Goal: Information Seeking & Learning: Learn about a topic

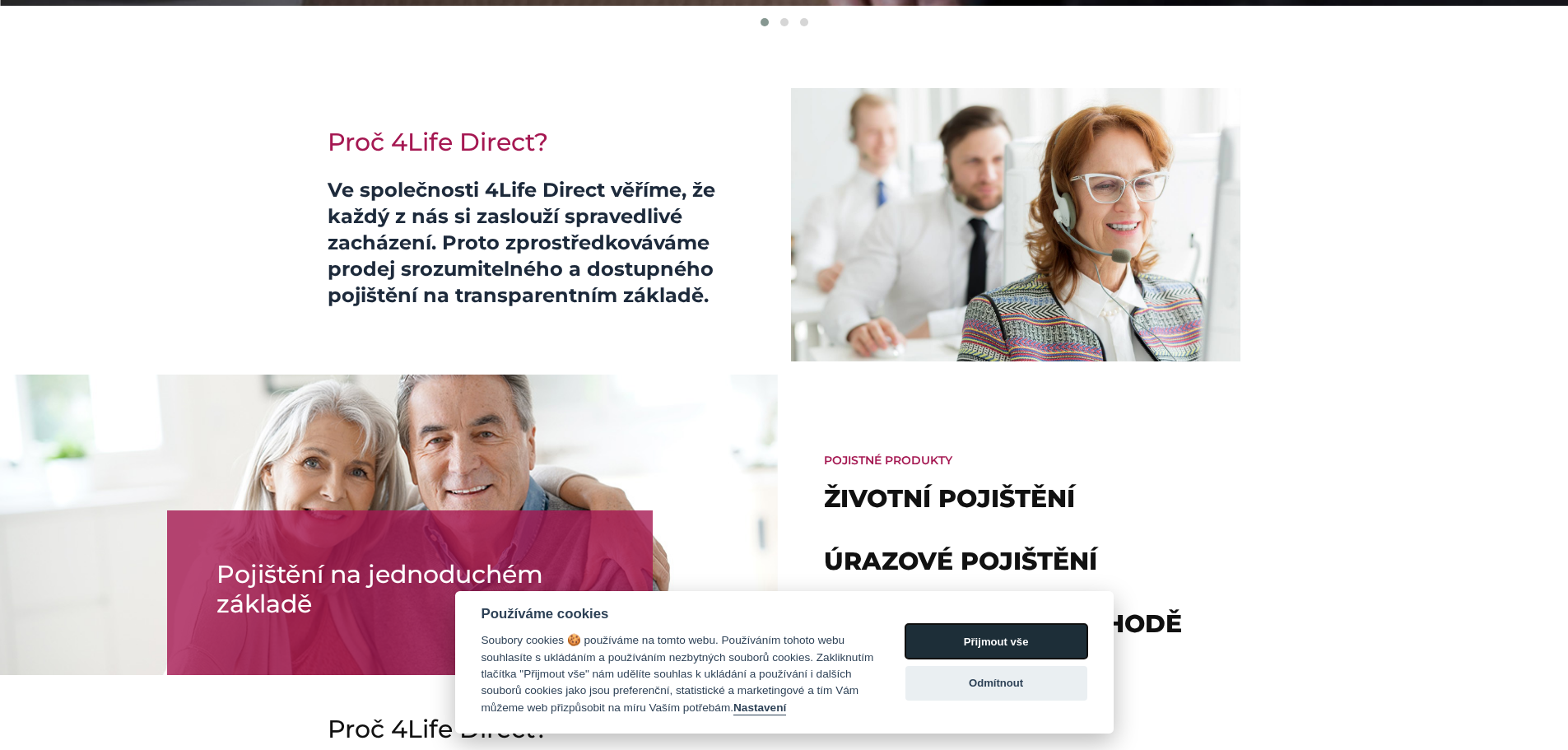
click at [1024, 632] on button "Přijmout vše" at bounding box center [997, 641] width 182 height 35
checkbox input "true"
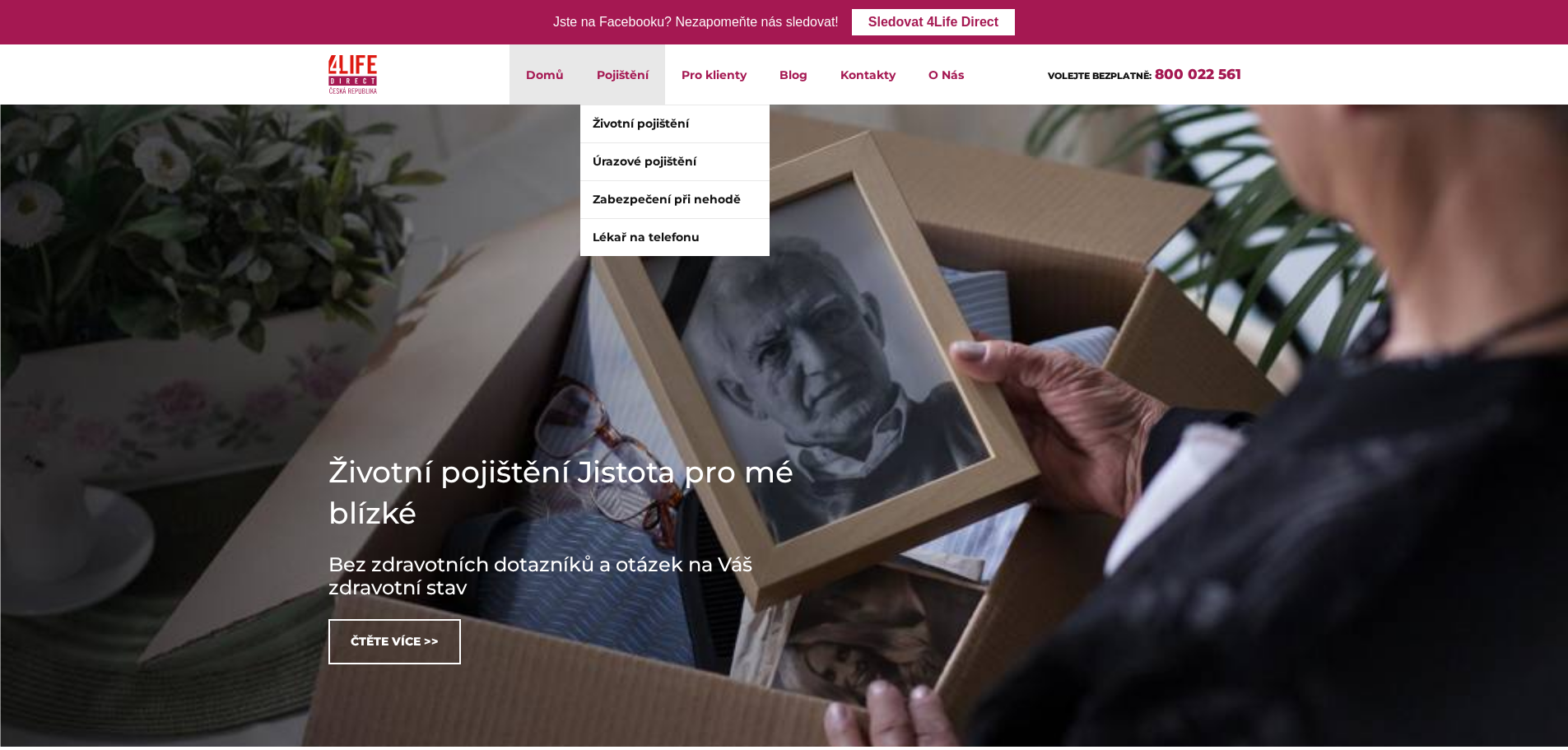
click at [609, 74] on li "Pojištění Životní pojištění Úrazové pojištění Zabezpečení při nehodě Lékař na t…" at bounding box center [623, 74] width 85 height 60
click at [660, 118] on link "Životní pojištění" at bounding box center [675, 123] width 190 height 37
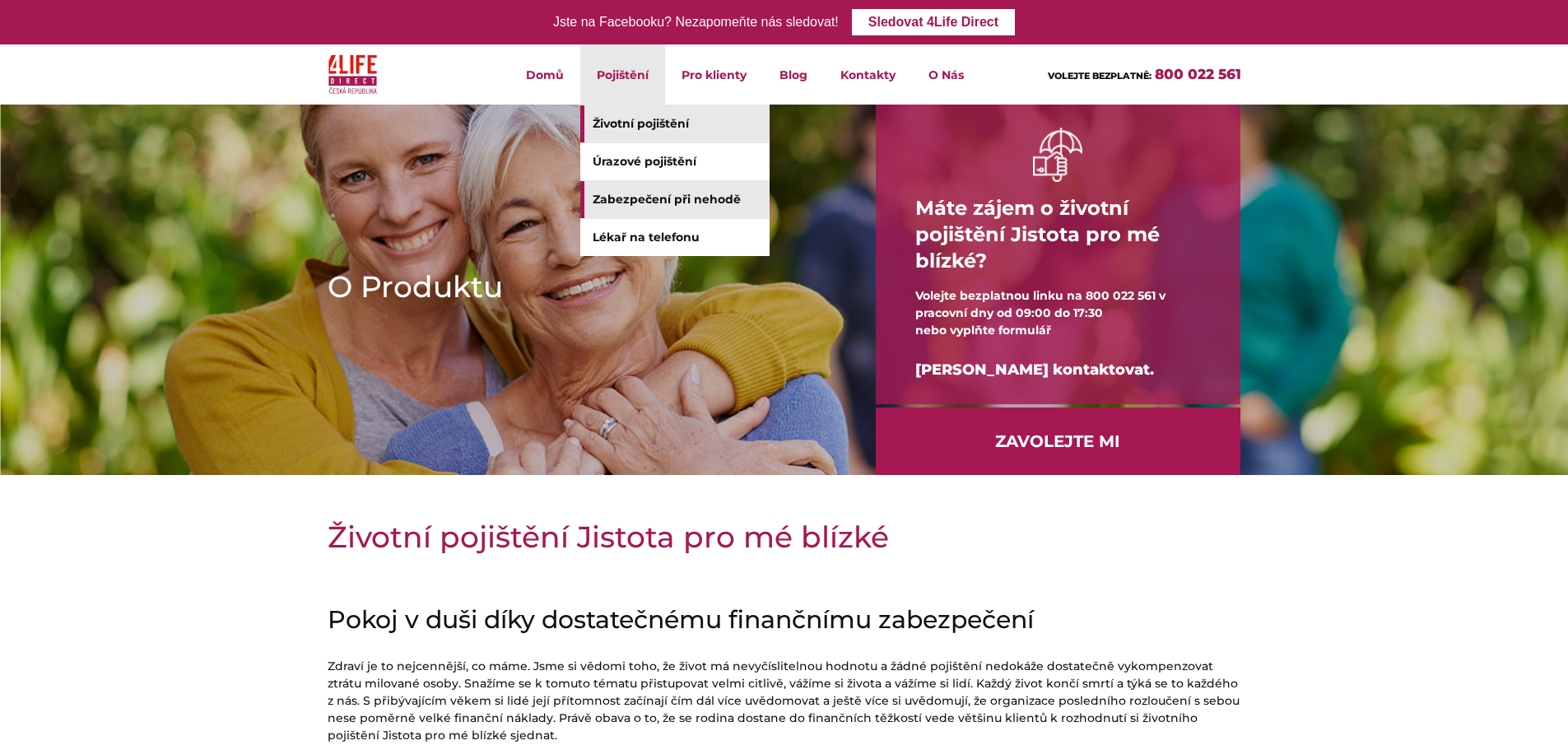
click at [658, 201] on link "Zabezpečení při nehodě" at bounding box center [675, 199] width 190 height 37
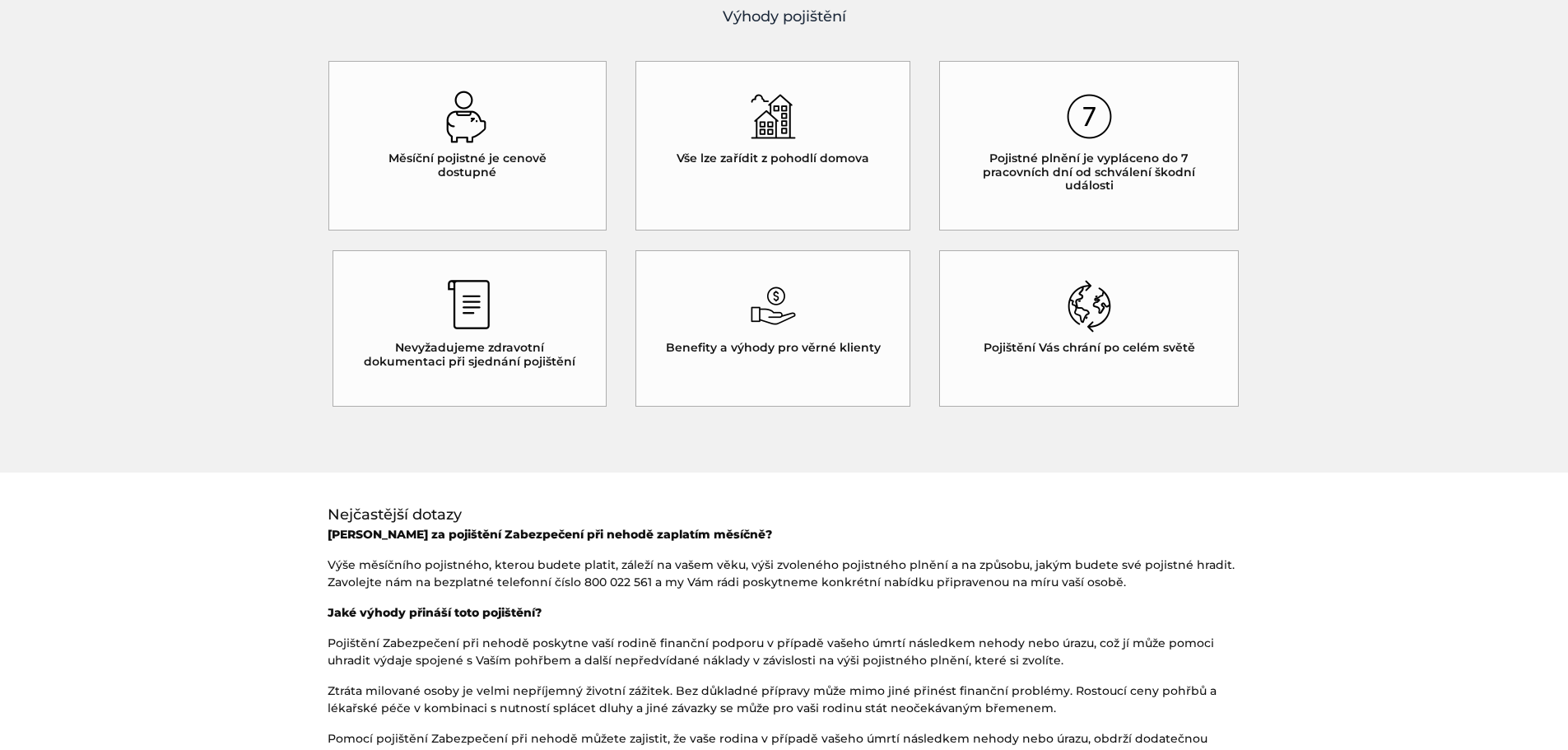
scroll to position [494, 0]
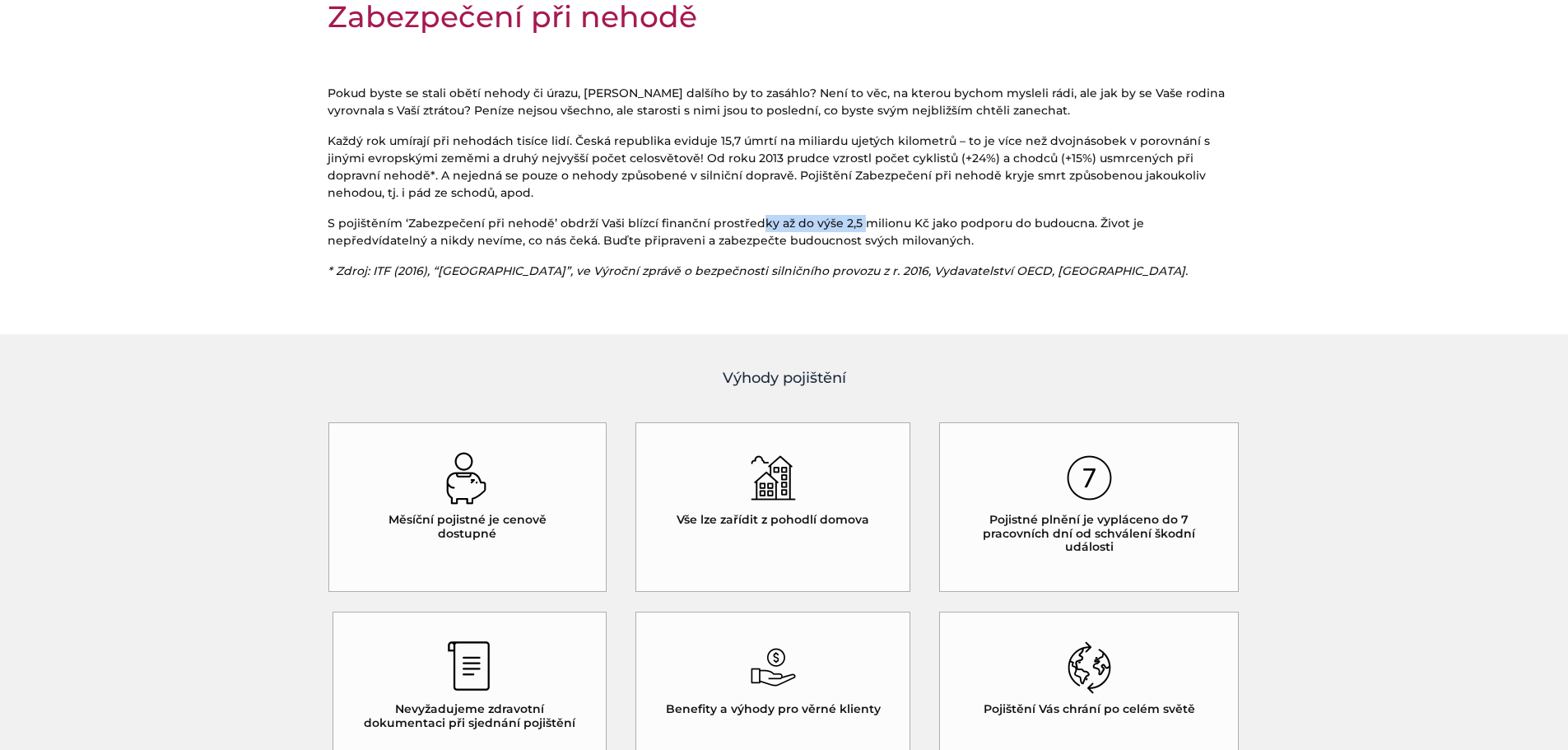
drag, startPoint x: 753, startPoint y: 223, endPoint x: 855, endPoint y: 218, distance: 102.1
click at [855, 218] on p "S pojištěním ‘Zabezpečení při nehodě’ obdrží Vaši blízcí finanční prostředky až…" at bounding box center [784, 232] width 914 height 35
click at [857, 220] on p "S pojištěním ‘Zabezpečení při nehodě’ obdrží Vaši blízcí finanční prostředky až…" at bounding box center [784, 232] width 914 height 35
click at [782, 225] on p "S pojištěním ‘Zabezpečení při nehodě’ obdrží Vaši blízcí finanční prostředky až…" at bounding box center [784, 232] width 914 height 35
drag, startPoint x: 448, startPoint y: 223, endPoint x: 570, endPoint y: 221, distance: 122.0
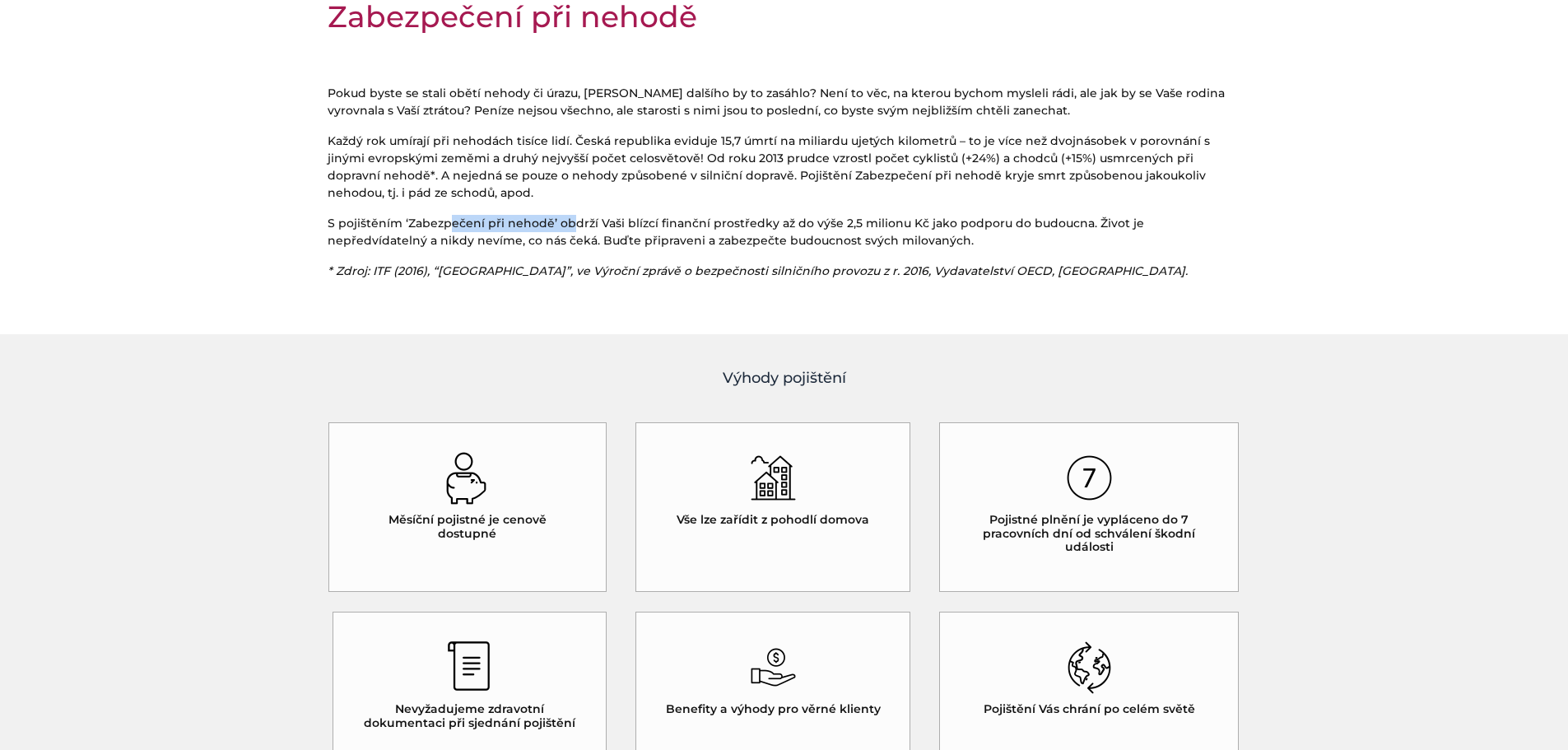
click at [570, 221] on p "S pojištěním ‘Zabezpečení při nehodě’ obdrží Vaši blízcí finanční prostředky až…" at bounding box center [784, 232] width 914 height 35
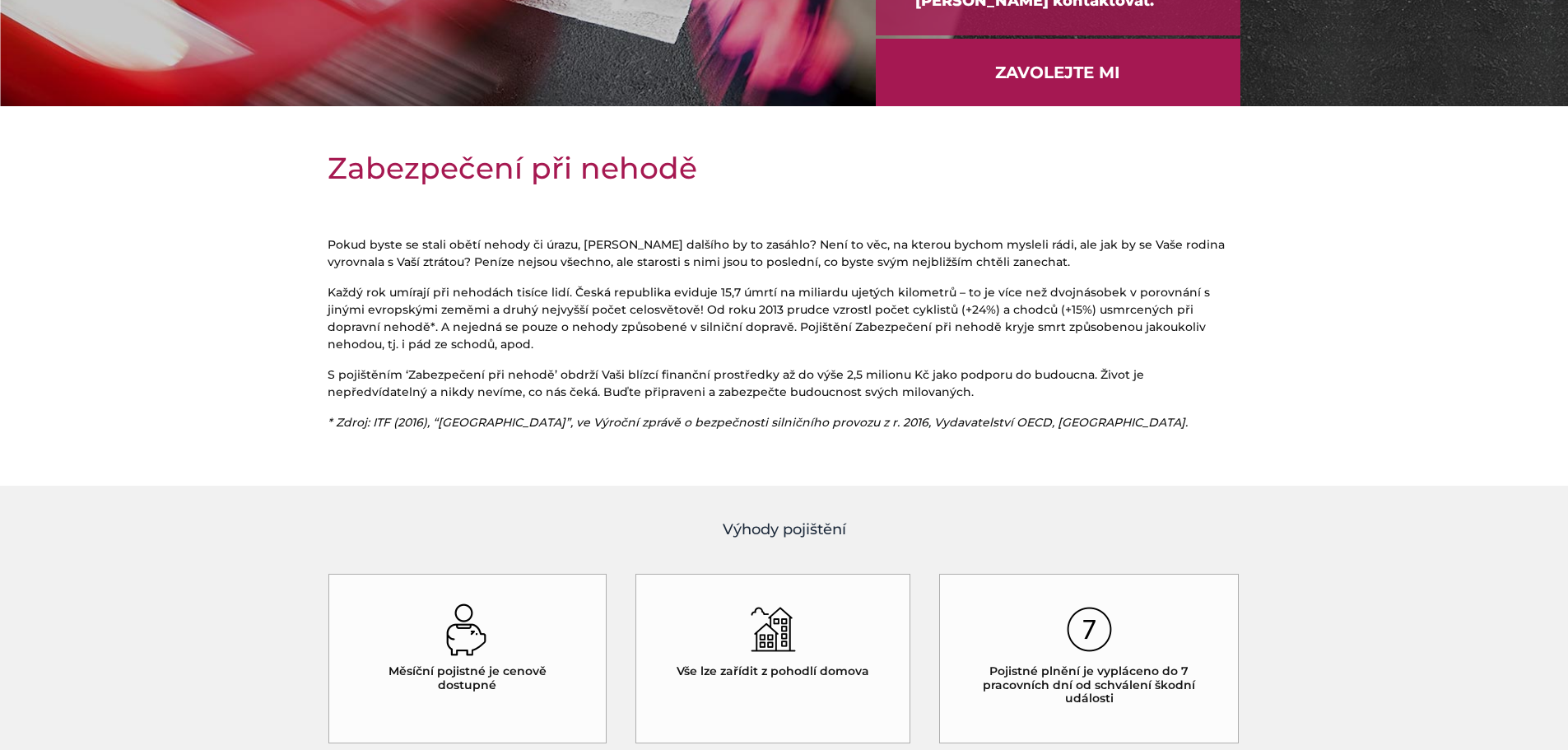
scroll to position [329, 0]
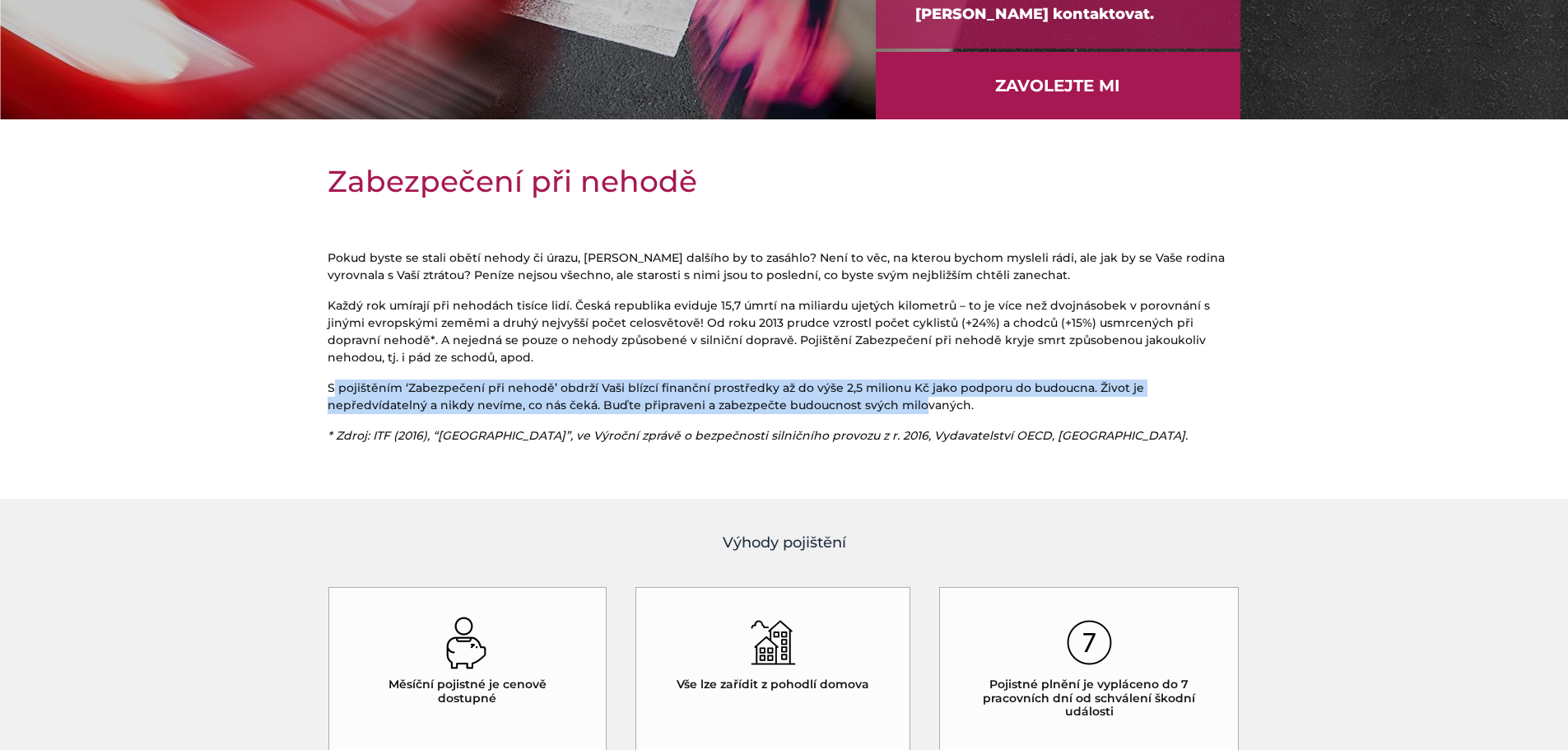
drag, startPoint x: 336, startPoint y: 393, endPoint x: 804, endPoint y: 398, distance: 468.0
click at [804, 398] on p "S pojištěním ‘Zabezpečení při nehodě’ obdrží Vaši blízcí finanční prostředky až…" at bounding box center [784, 397] width 914 height 35
click at [806, 396] on p "S pojištěním ‘Zabezpečení při nehodě’ obdrží Vaši blízcí finanční prostředky až…" at bounding box center [784, 397] width 914 height 35
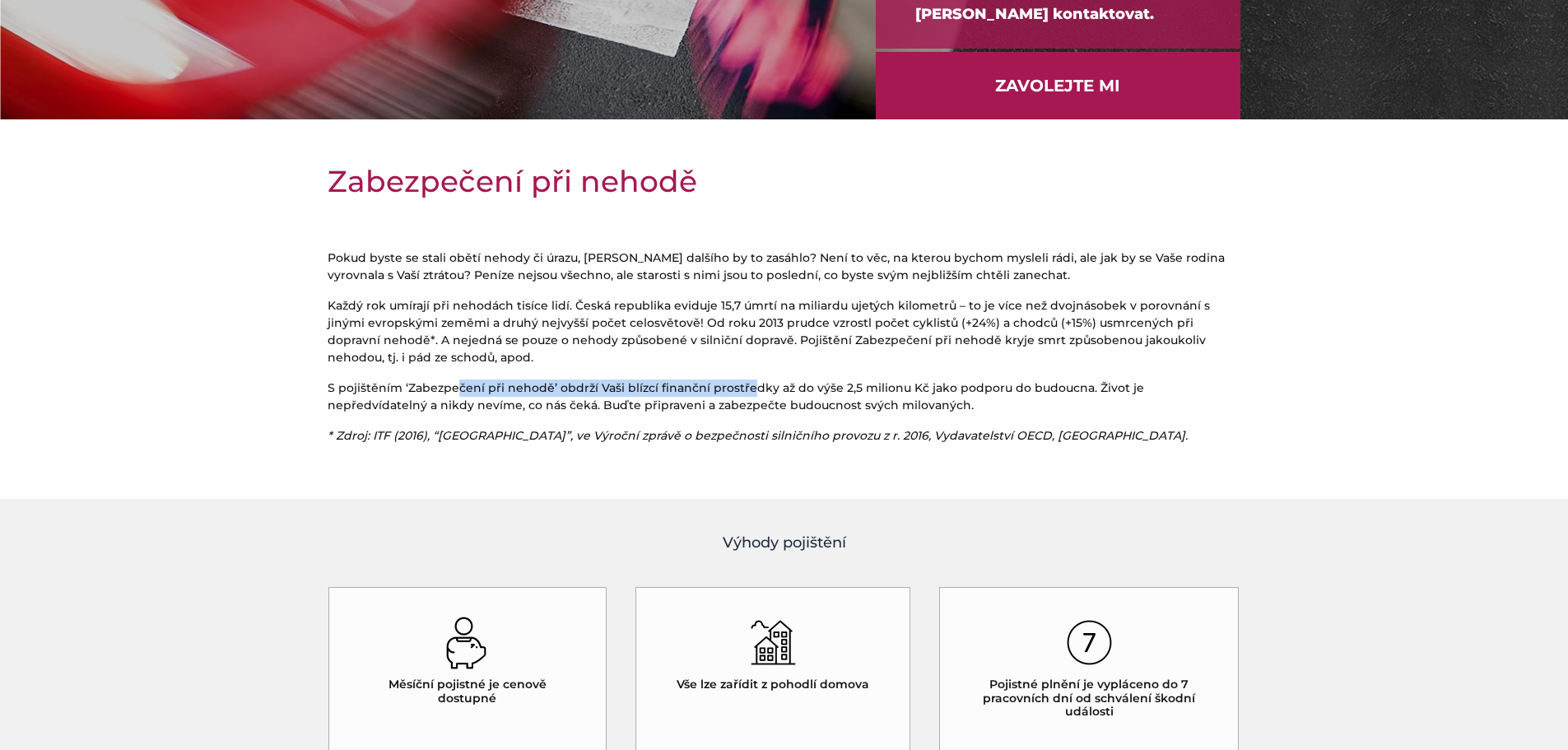
drag, startPoint x: 453, startPoint y: 387, endPoint x: 742, endPoint y: 386, distance: 289.0
click at [742, 386] on p "S pojištěním ‘Zabezpečení při nehodě’ obdrží Vaši blízcí finanční prostředky až…" at bounding box center [784, 397] width 914 height 35
click at [743, 386] on p "S pojištěním ‘Zabezpečení při nehodě’ obdrží Vaši blízcí finanční prostředky až…" at bounding box center [784, 397] width 914 height 35
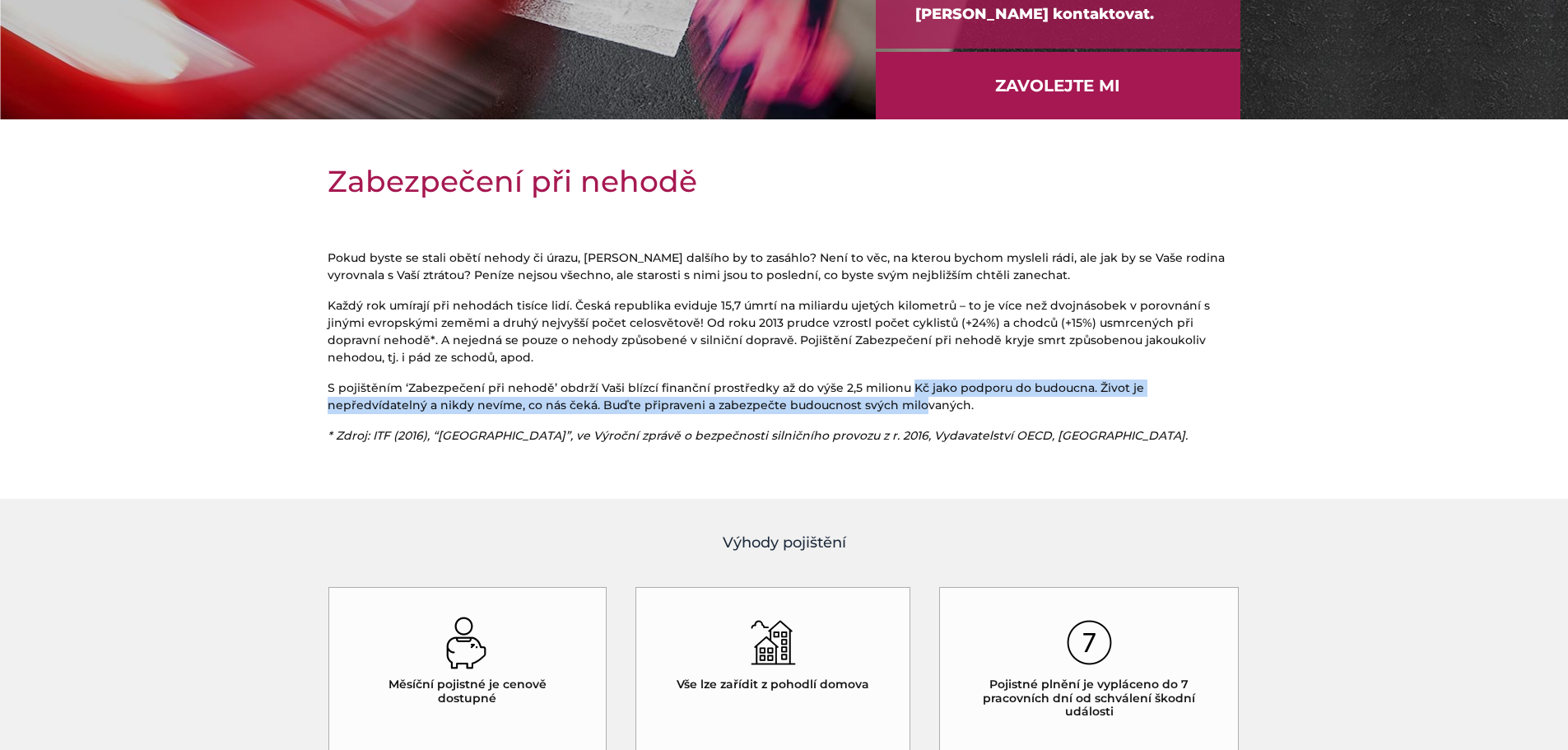
drag, startPoint x: 839, startPoint y: 398, endPoint x: 878, endPoint y: 398, distance: 39.0
click at [878, 398] on p "S pojištěním ‘Zabezpečení při nehodě’ obdrží Vaši blízcí finanční prostředky až…" at bounding box center [784, 397] width 914 height 35
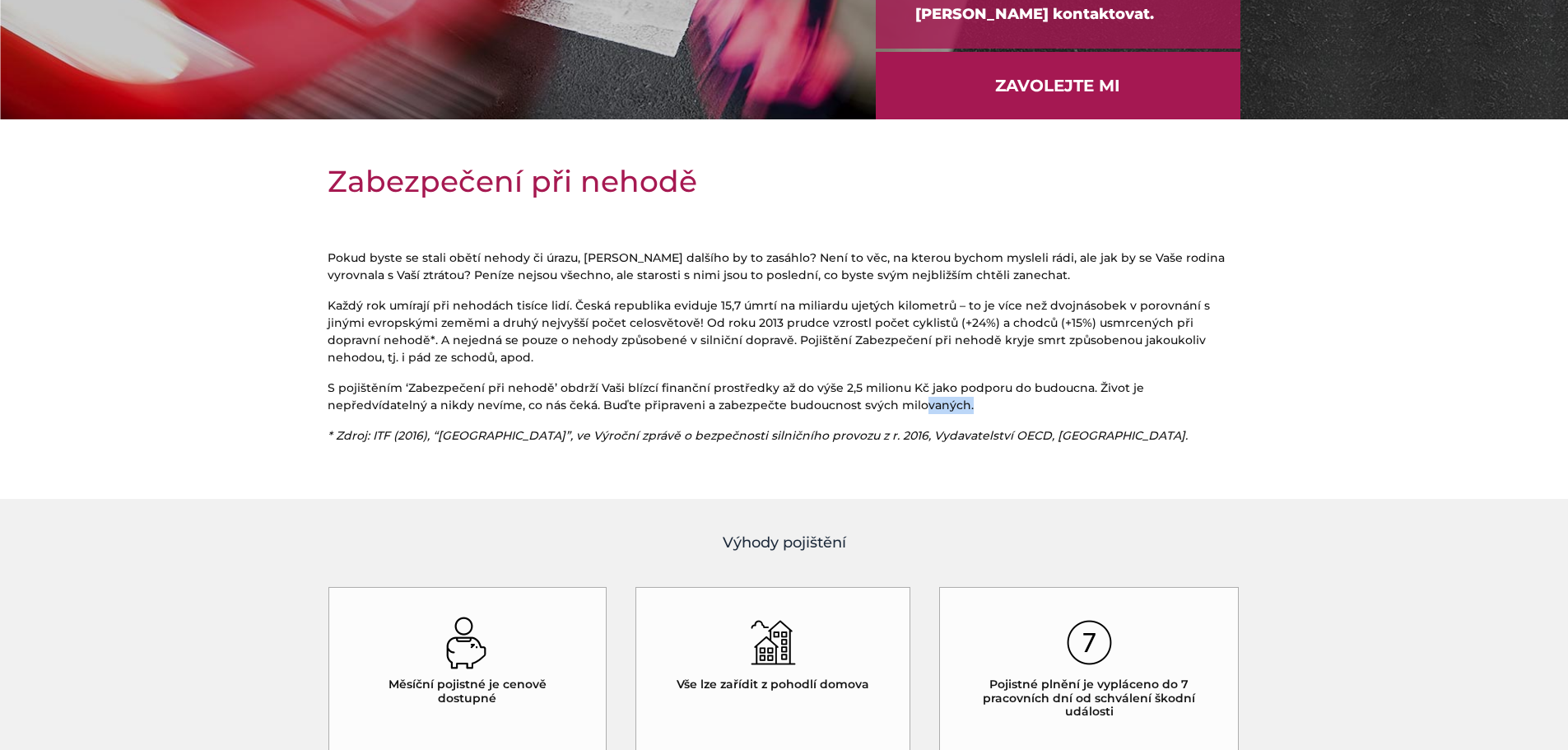
click at [887, 396] on p "S pojištěním ‘Zabezpečení při nehodě’ obdrží Vaši blízcí finanční prostředky až…" at bounding box center [784, 397] width 914 height 35
click at [917, 387] on p "S pojištěním ‘Zabezpečení při nehodě’ obdrží Vaši blízcí finanční prostředky až…" at bounding box center [784, 397] width 914 height 35
click at [722, 388] on p "S pojištěním ‘Zabezpečení při nehodě’ obdrží Vaši blízcí finanční prostředky až…" at bounding box center [784, 397] width 914 height 35
click at [740, 387] on p "S pojištěním ‘Zabezpečení při nehodě’ obdrží Vaši blízcí finanční prostředky až…" at bounding box center [784, 397] width 914 height 35
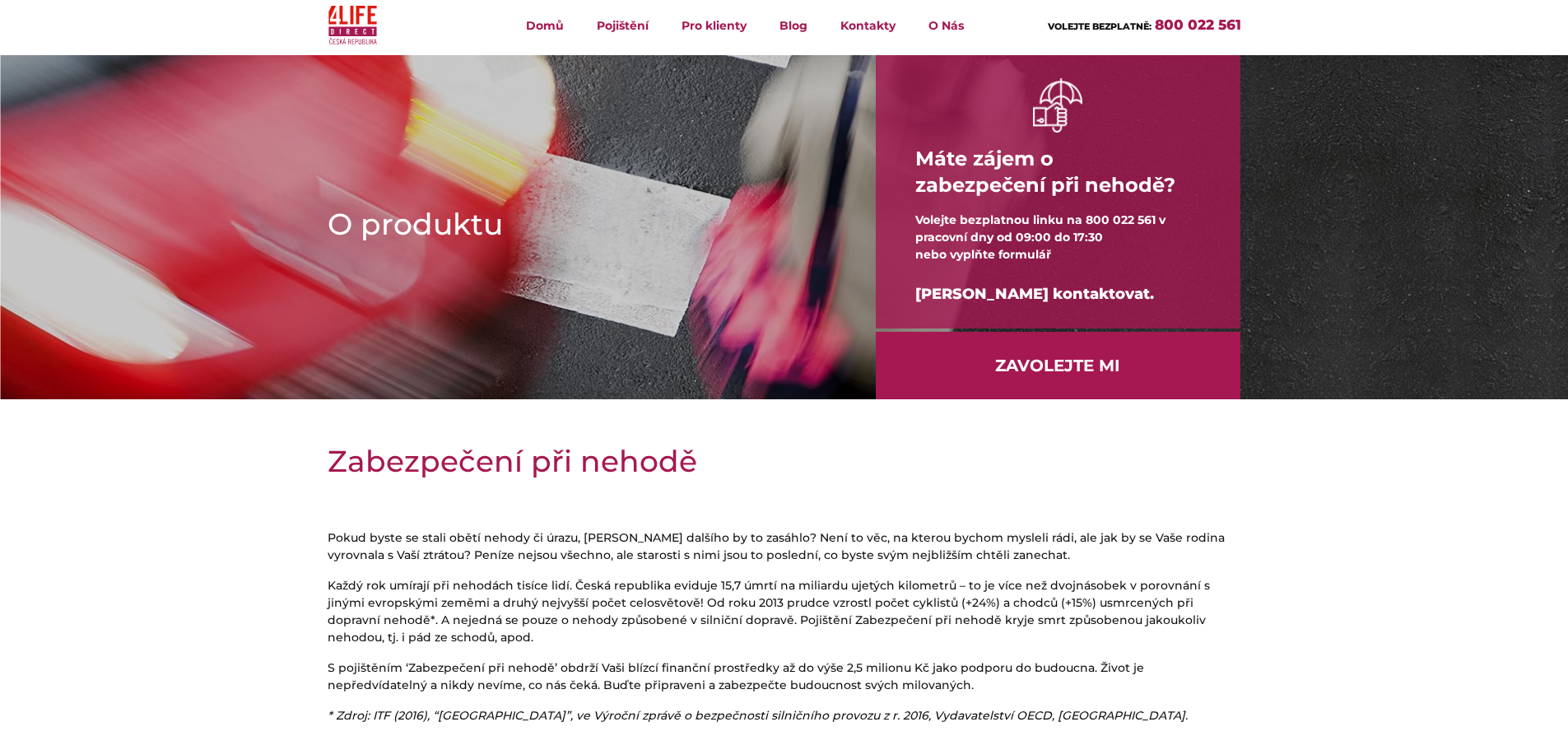
scroll to position [0, 0]
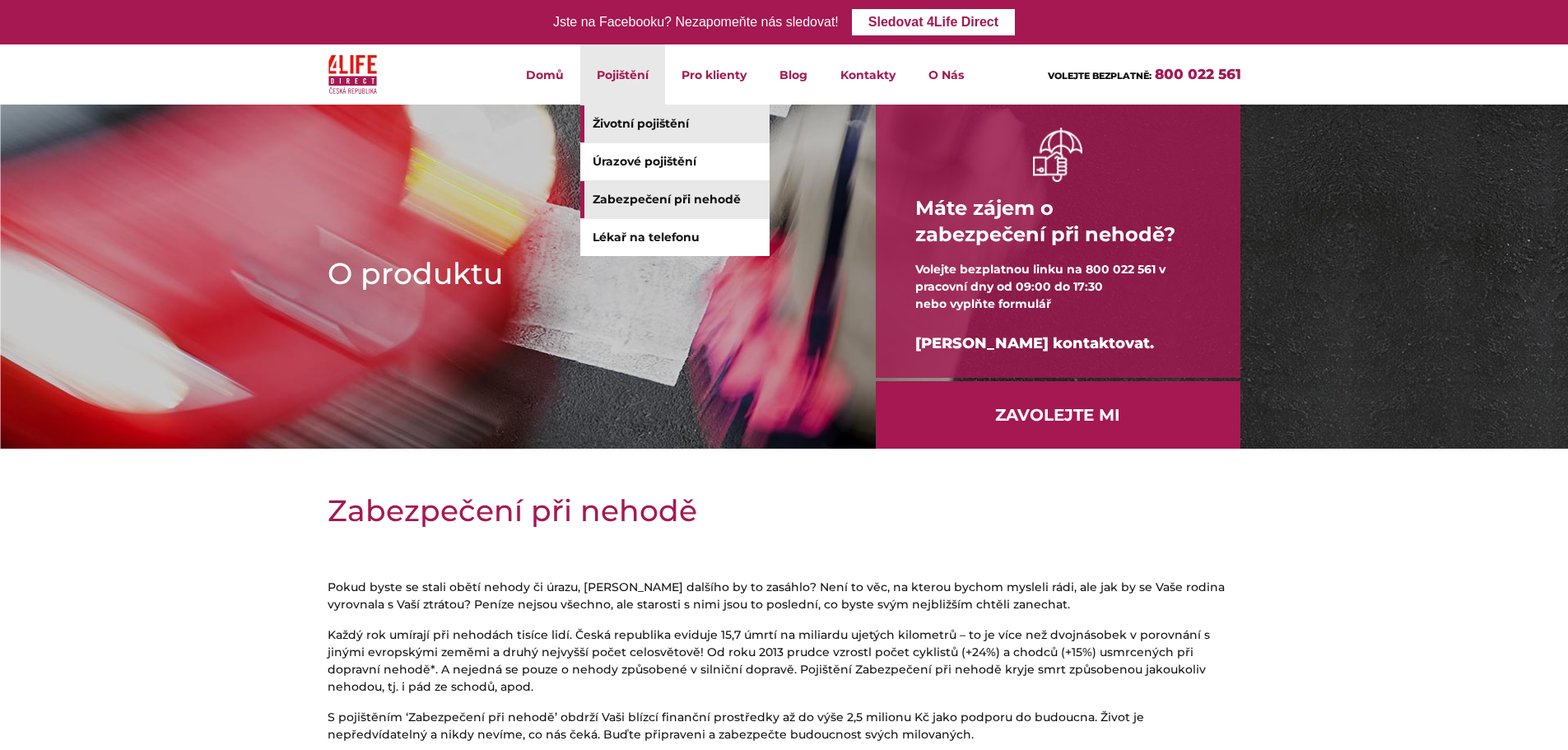
click at [645, 128] on link "Životní pojištění" at bounding box center [675, 123] width 190 height 37
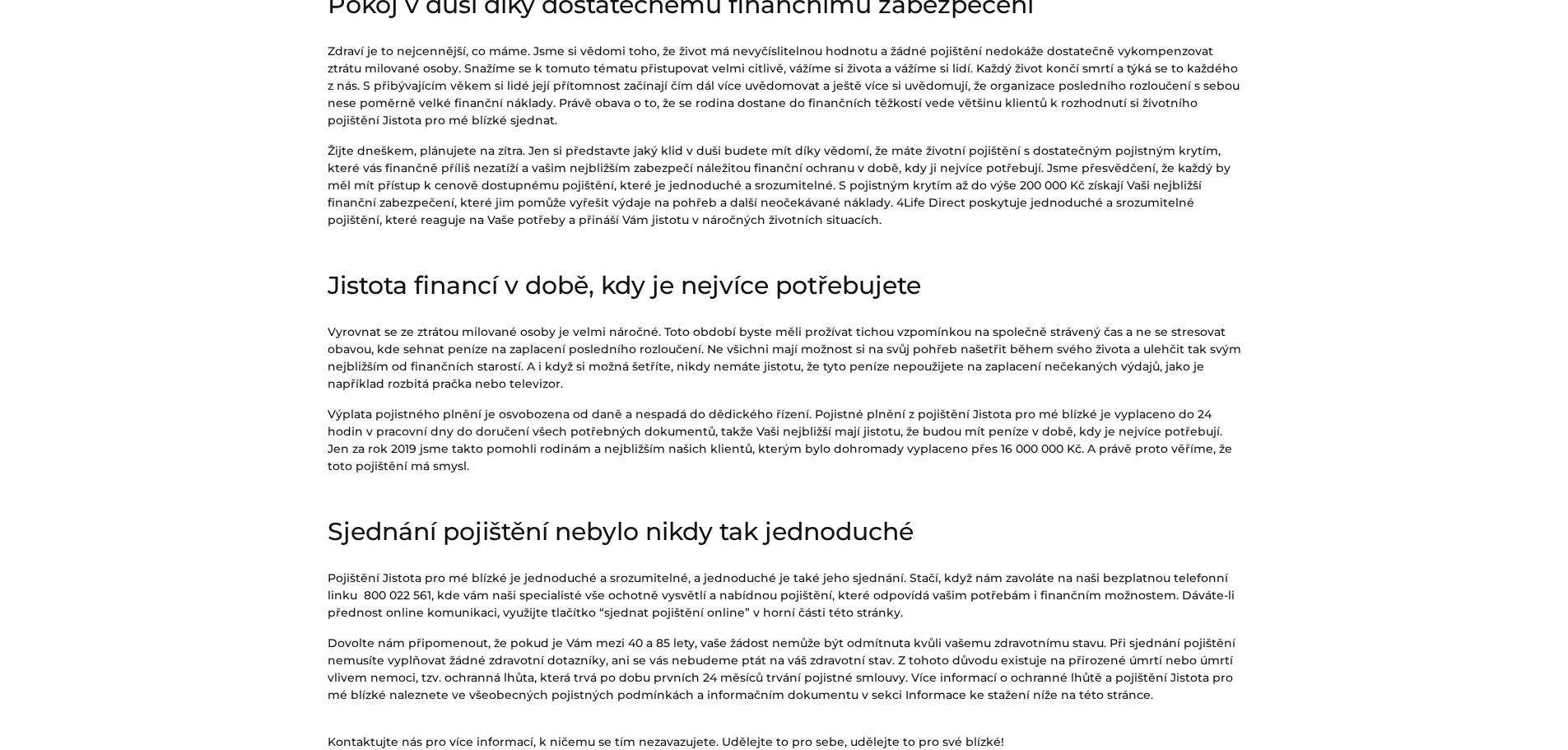
scroll to position [576, 0]
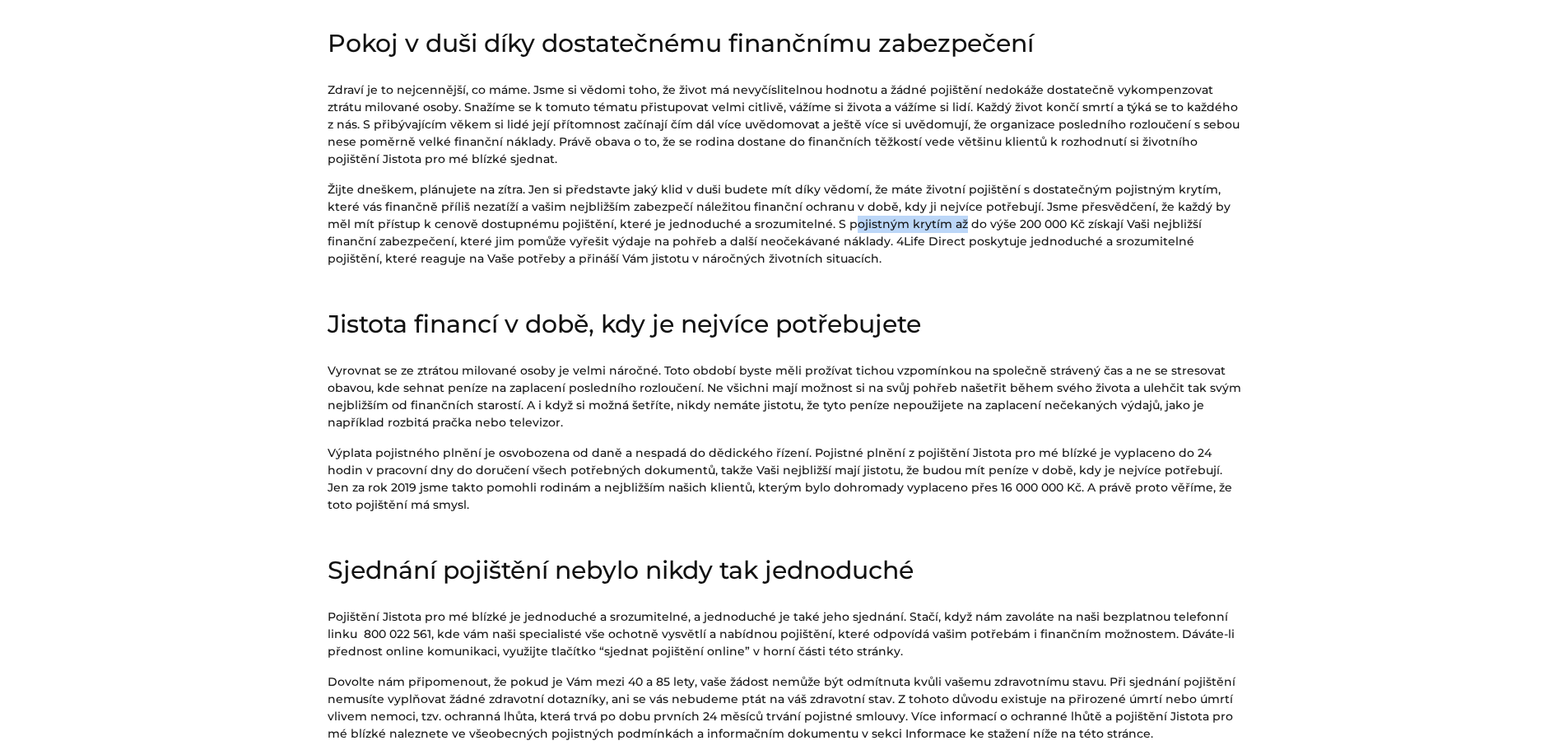
drag, startPoint x: 794, startPoint y: 222, endPoint x: 907, endPoint y: 229, distance: 113.2
click at [906, 229] on p "Žijte dneškem, plánujete na zítra. Jen si představte jaký klid v duši budete mí…" at bounding box center [784, 225] width 914 height 86
click at [907, 229] on p "Žijte dneškem, plánujete na zítra. Jen si představte jaký klid v duši budete mí…" at bounding box center [784, 225] width 914 height 86
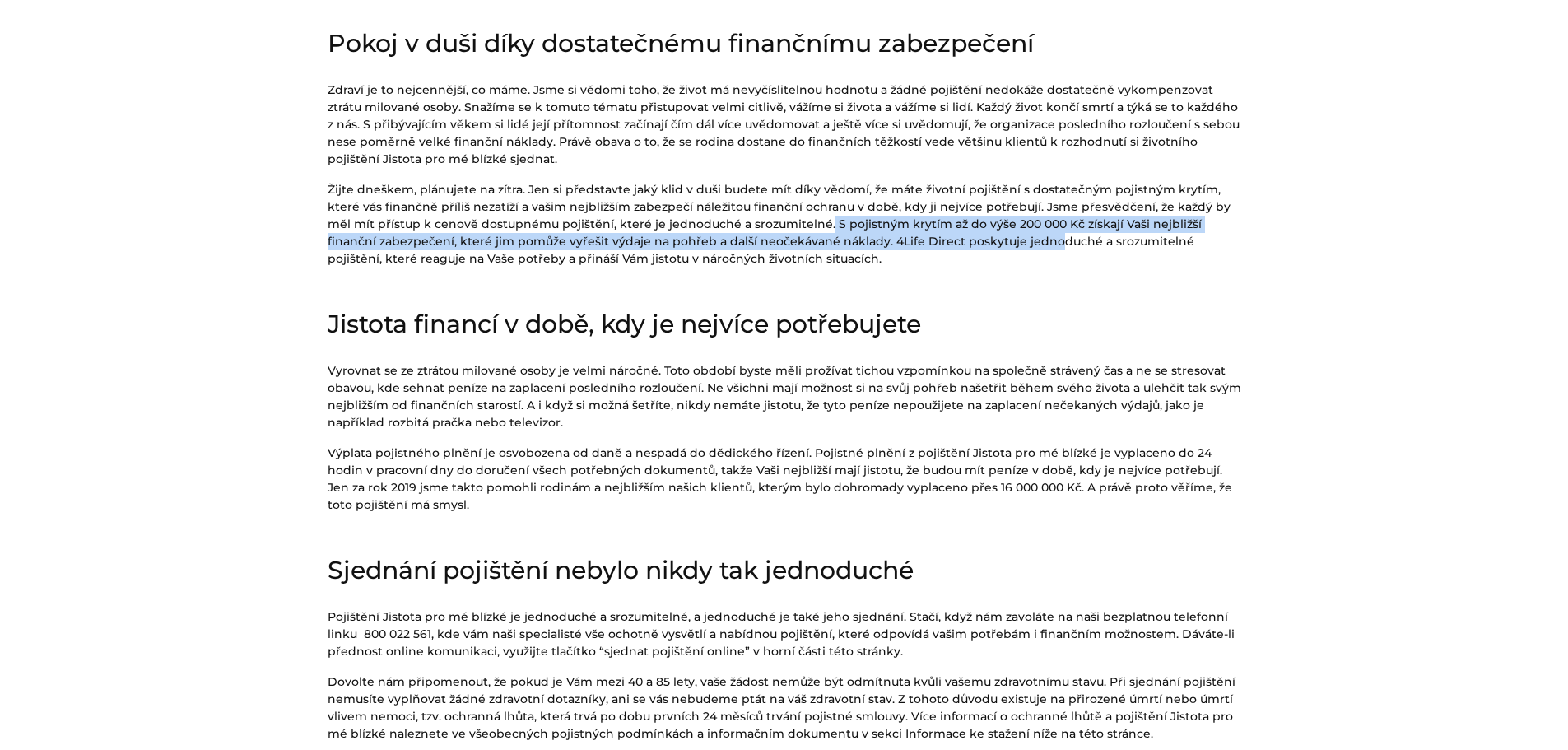
drag, startPoint x: 772, startPoint y: 223, endPoint x: 999, endPoint y: 233, distance: 227.2
click at [999, 233] on p "Žijte dneškem, plánujete na zítra. Jen si představte jaký klid v duši budete mí…" at bounding box center [784, 225] width 914 height 86
click at [1000, 225] on p "Žijte dneškem, plánujete na zítra. Jen si představte jaký klid v duši budete mí…" at bounding box center [784, 225] width 914 height 86
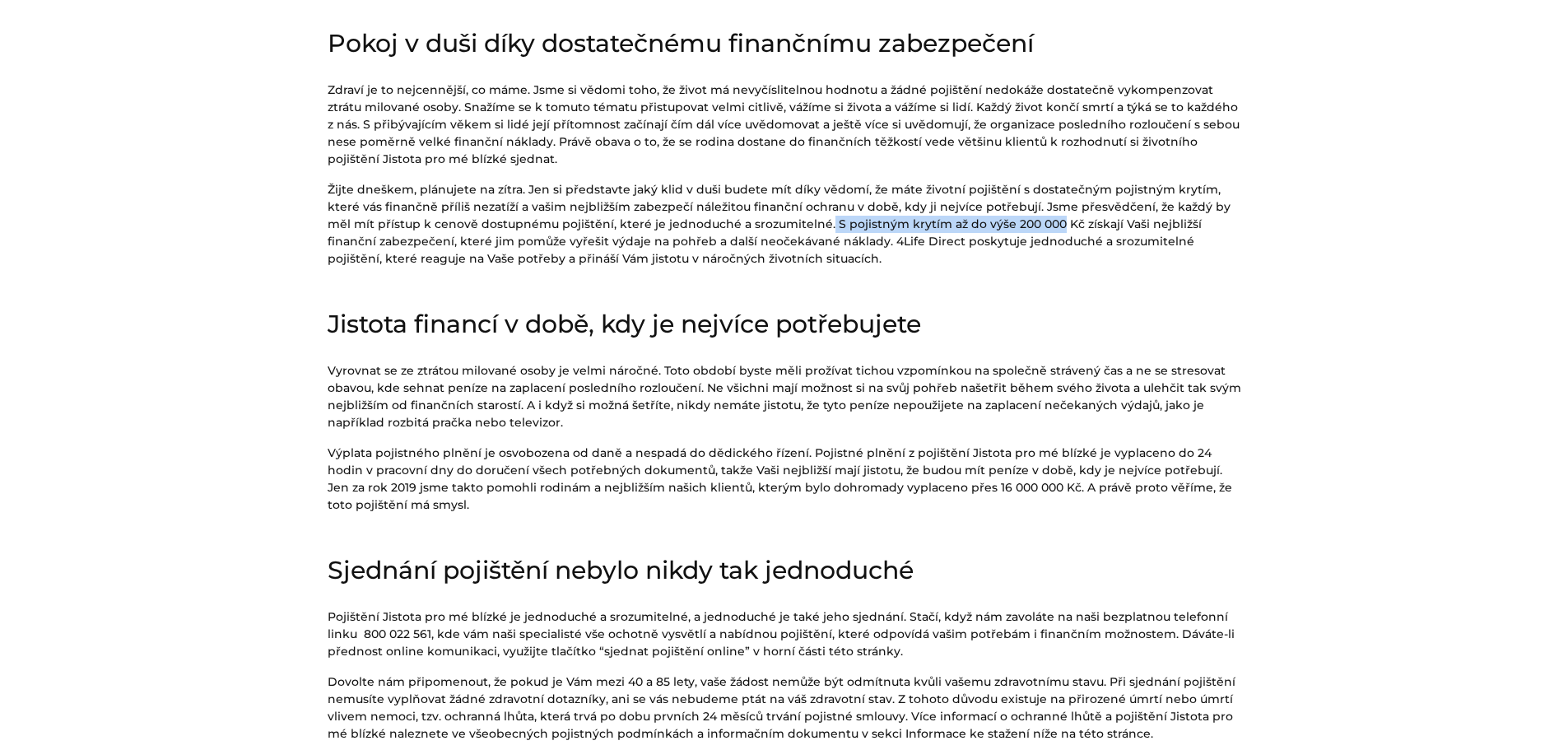
click at [1000, 224] on p "Žijte dneškem, plánujete na zítra. Jen si představte jaký klid v duši budete mí…" at bounding box center [784, 225] width 914 height 86
click at [1021, 274] on div "Životní pojištění Jistota pro mé blízké Pokoj v duši díky dostatečnému finanční…" at bounding box center [784, 398] width 939 height 915
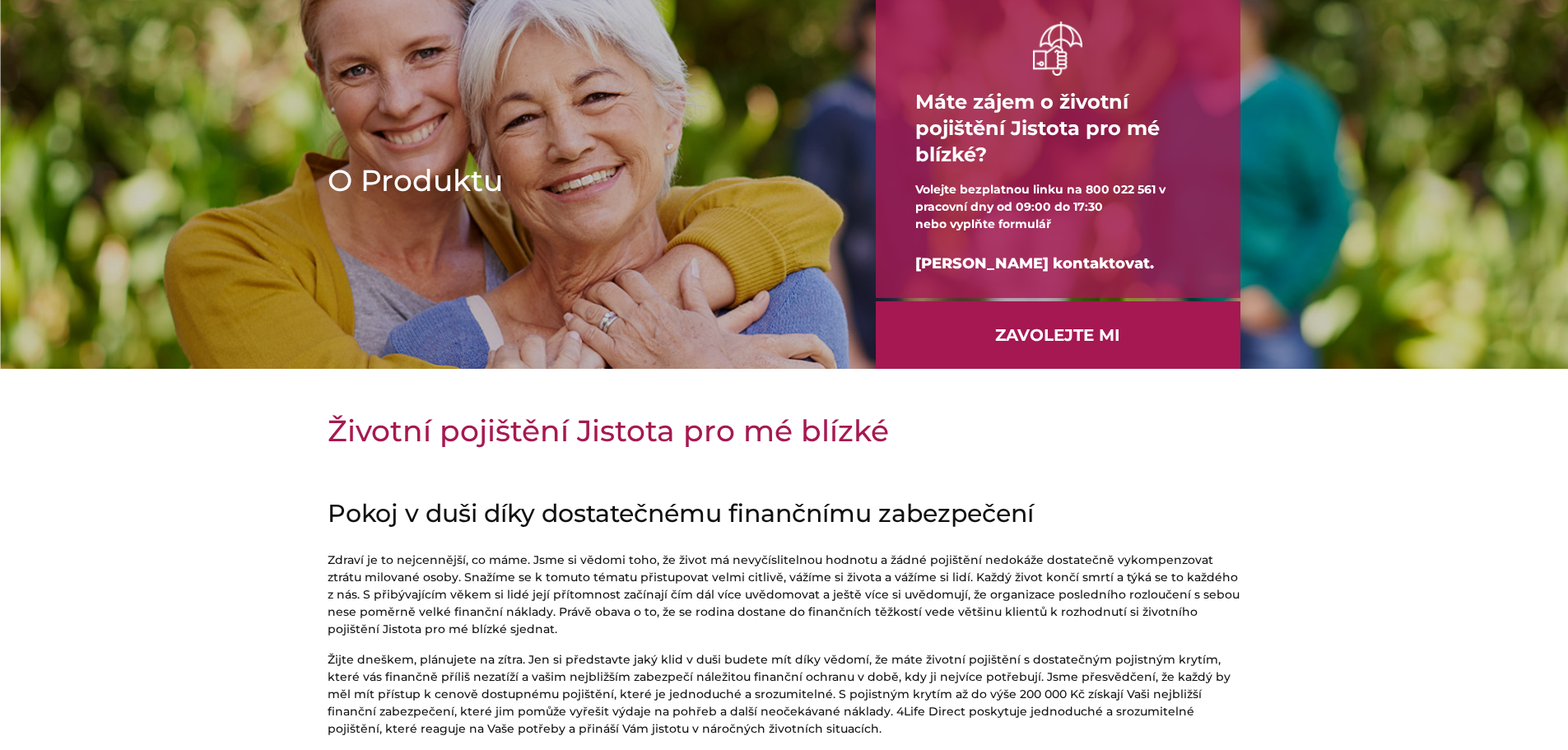
scroll to position [0, 0]
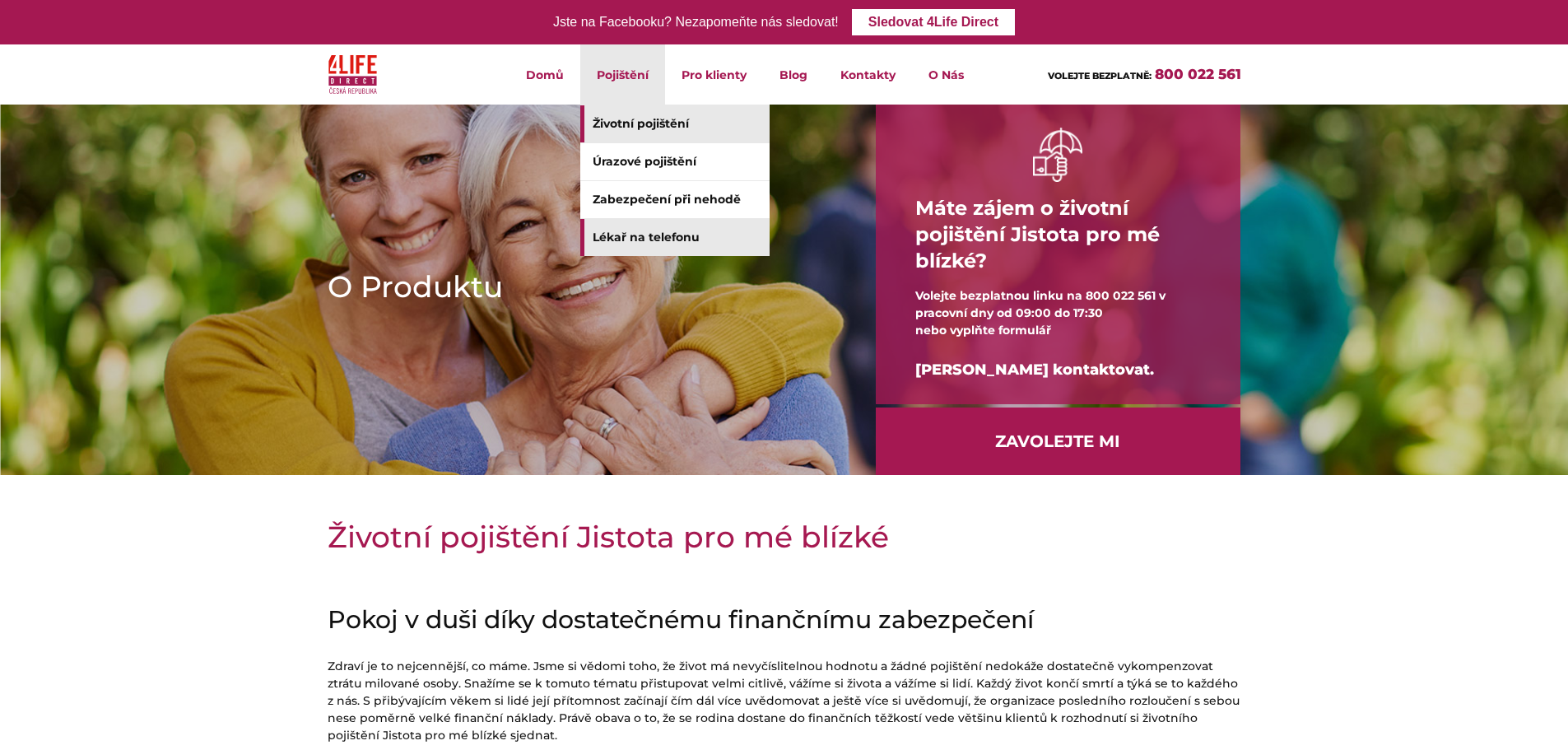
click at [642, 241] on link "Lékař na telefonu" at bounding box center [675, 237] width 190 height 37
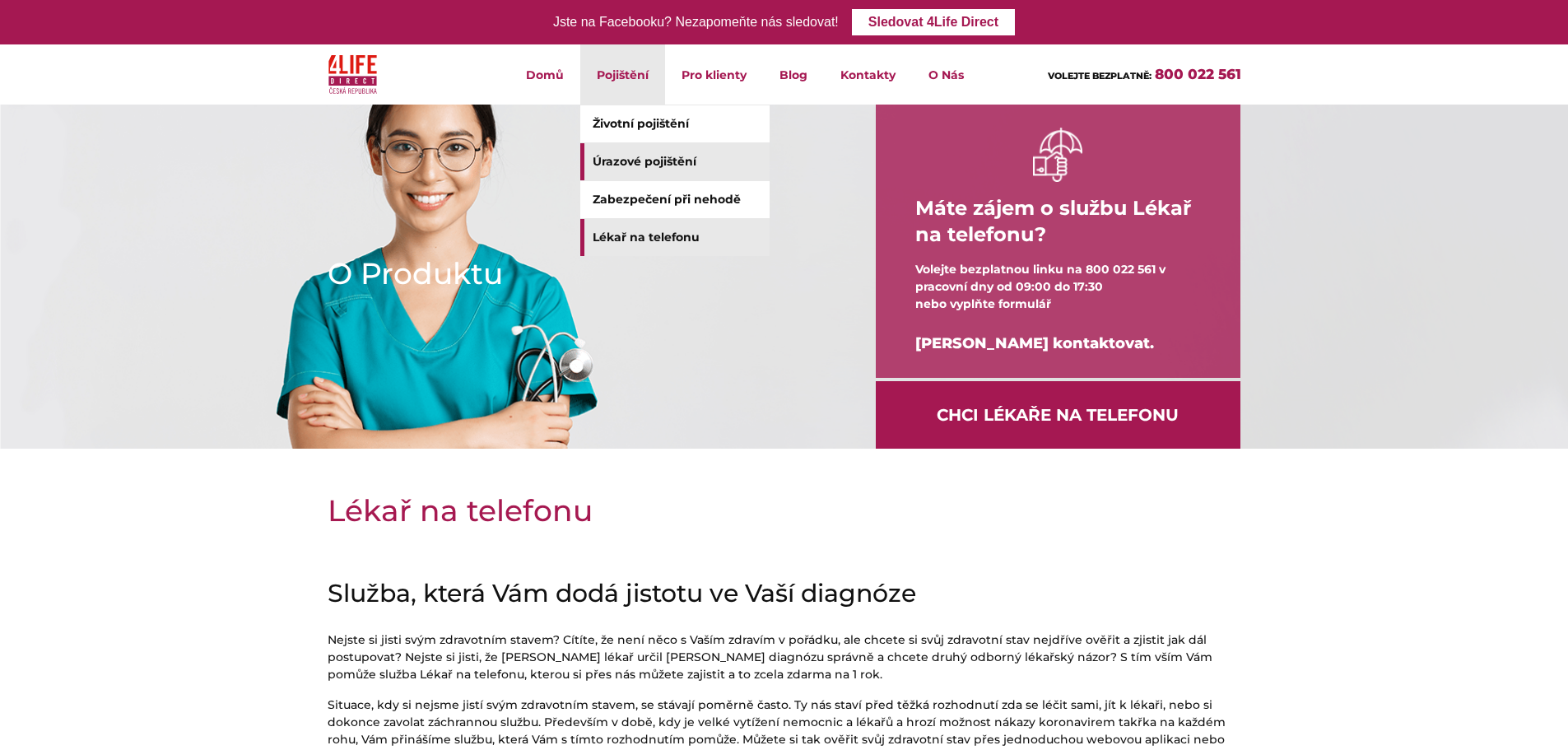
click at [649, 160] on link "Úrazové pojištění" at bounding box center [675, 161] width 190 height 37
